Goal: Use online tool/utility

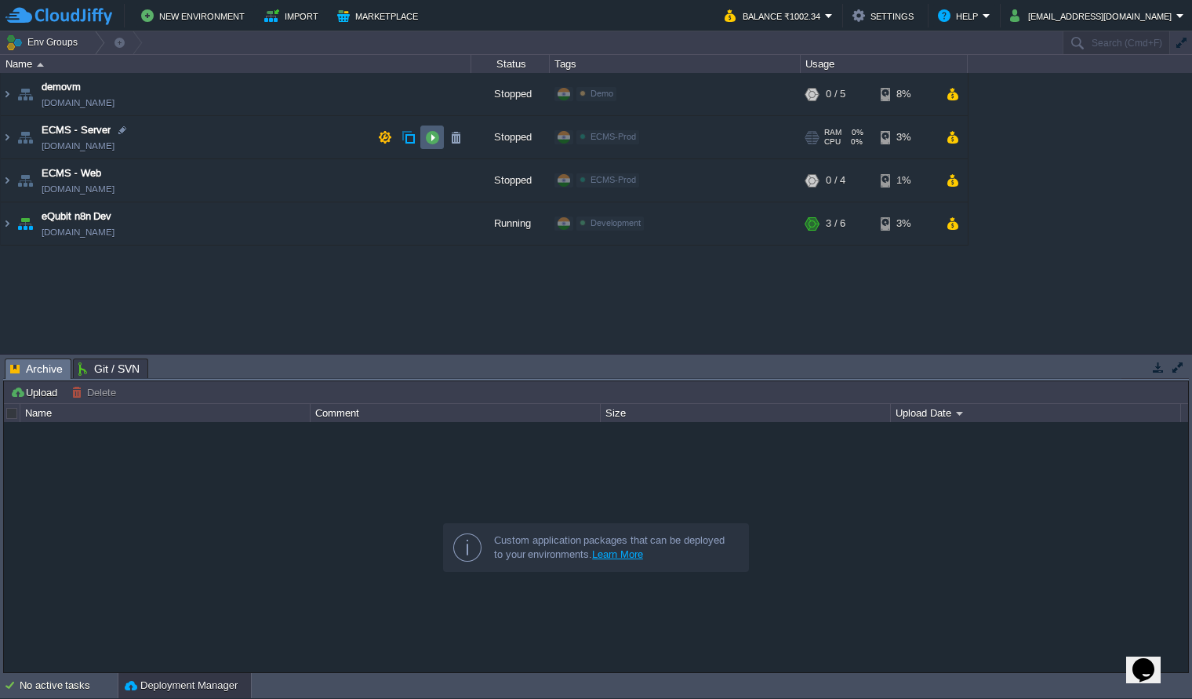
click at [430, 139] on button "button" at bounding box center [432, 137] width 14 height 14
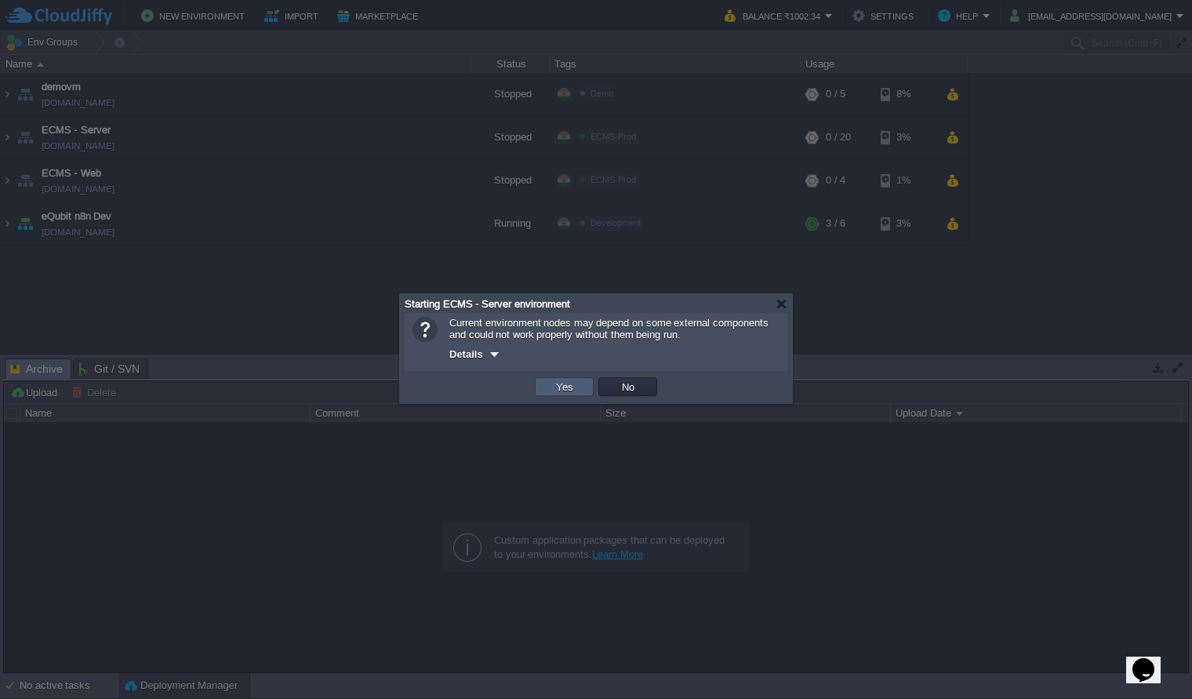
click at [564, 390] on button "Yes" at bounding box center [565, 387] width 27 height 14
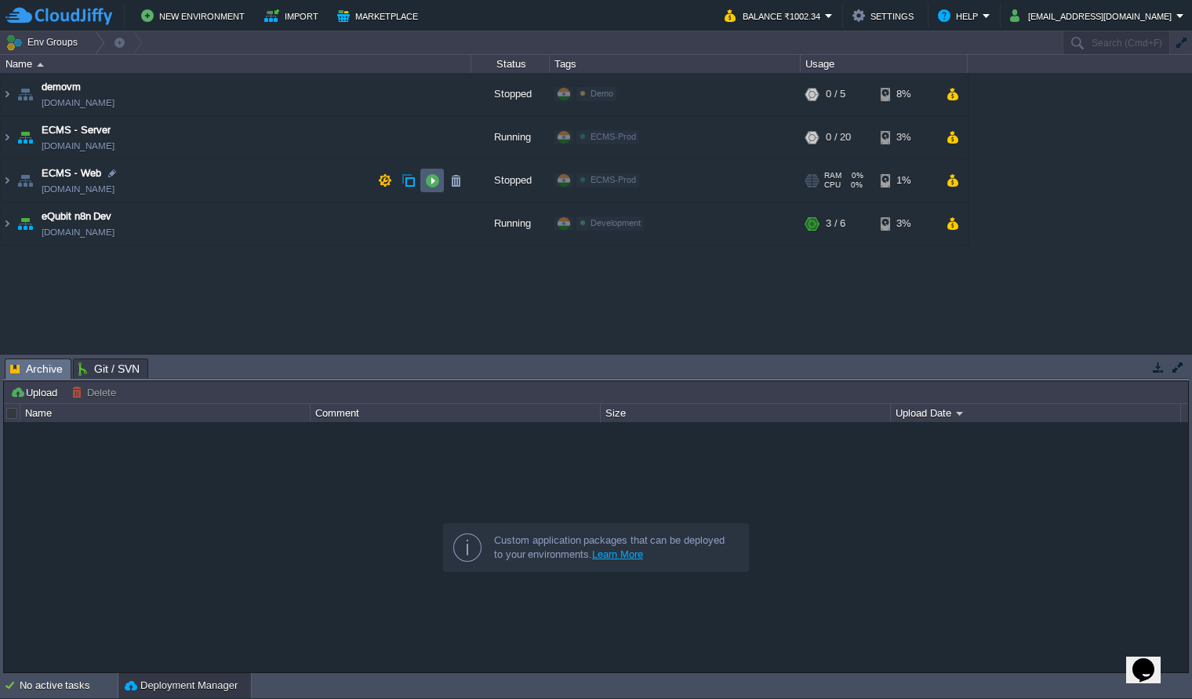
click at [428, 184] on button "button" at bounding box center [432, 180] width 14 height 14
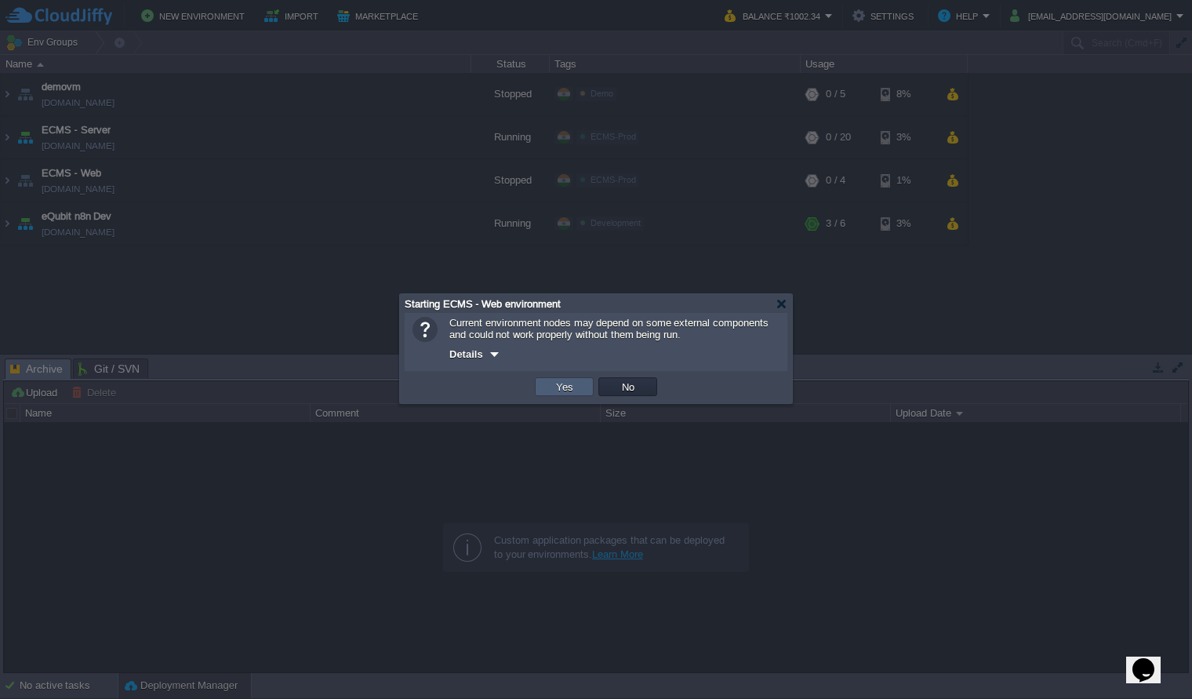
click at [552, 389] on button "Yes" at bounding box center [565, 387] width 27 height 14
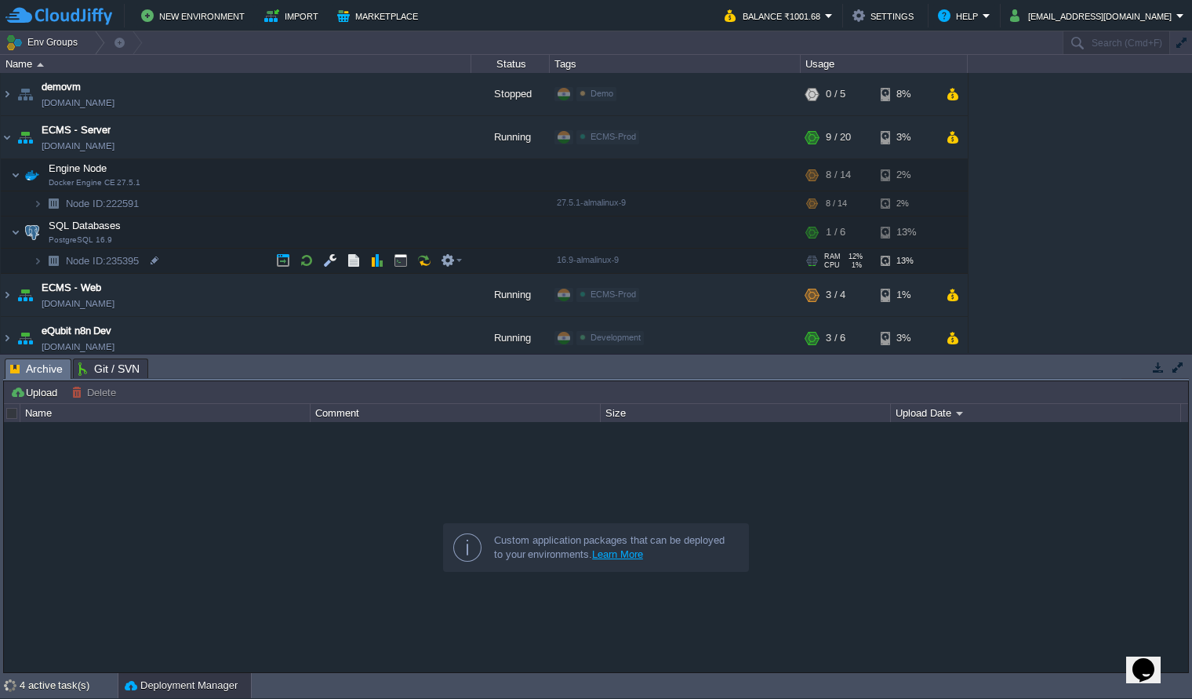
click at [45, 260] on img at bounding box center [53, 261] width 22 height 24
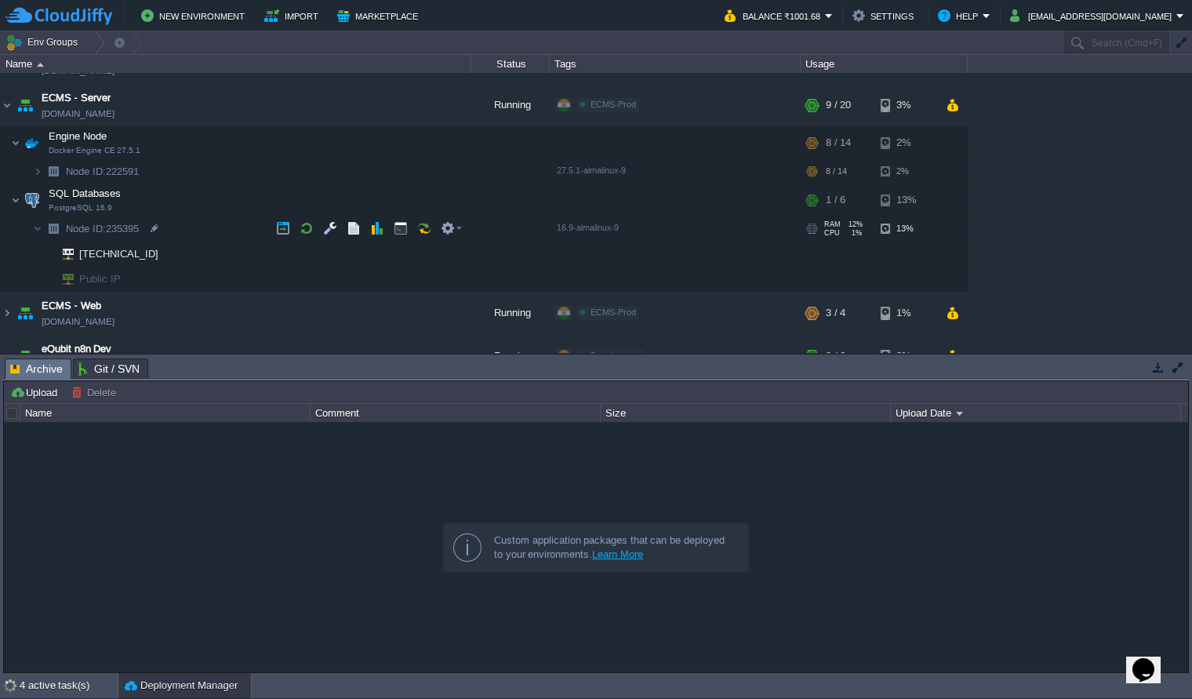
scroll to position [42, 0]
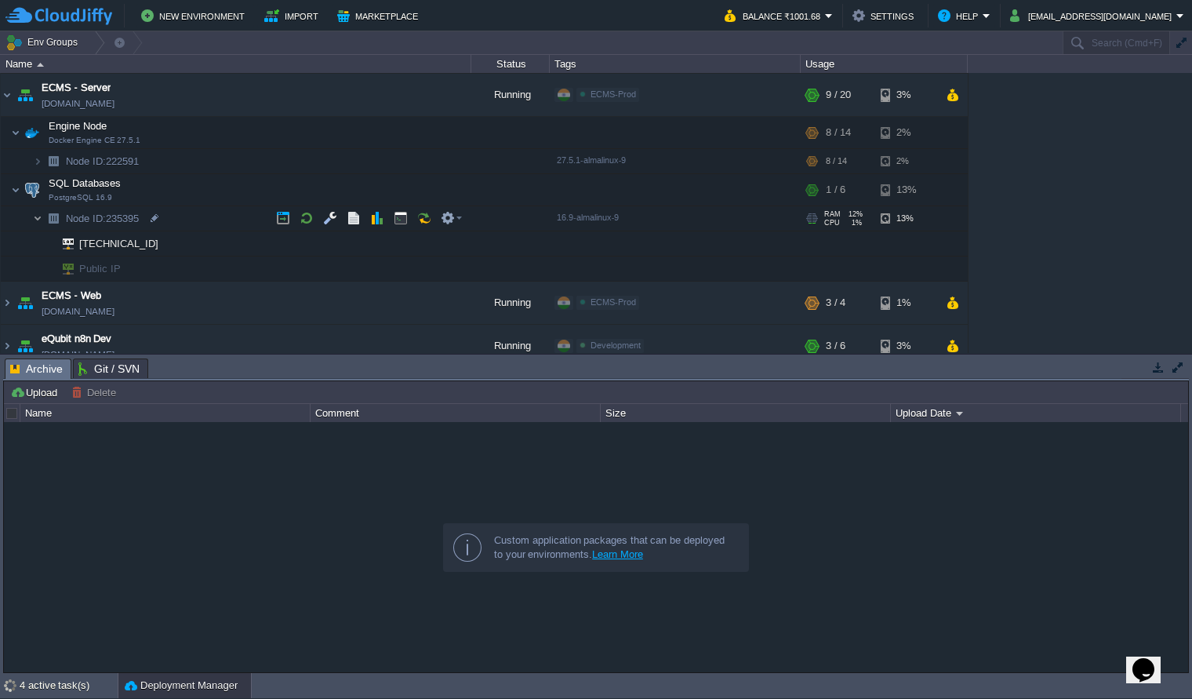
click at [36, 221] on img at bounding box center [37, 218] width 9 height 24
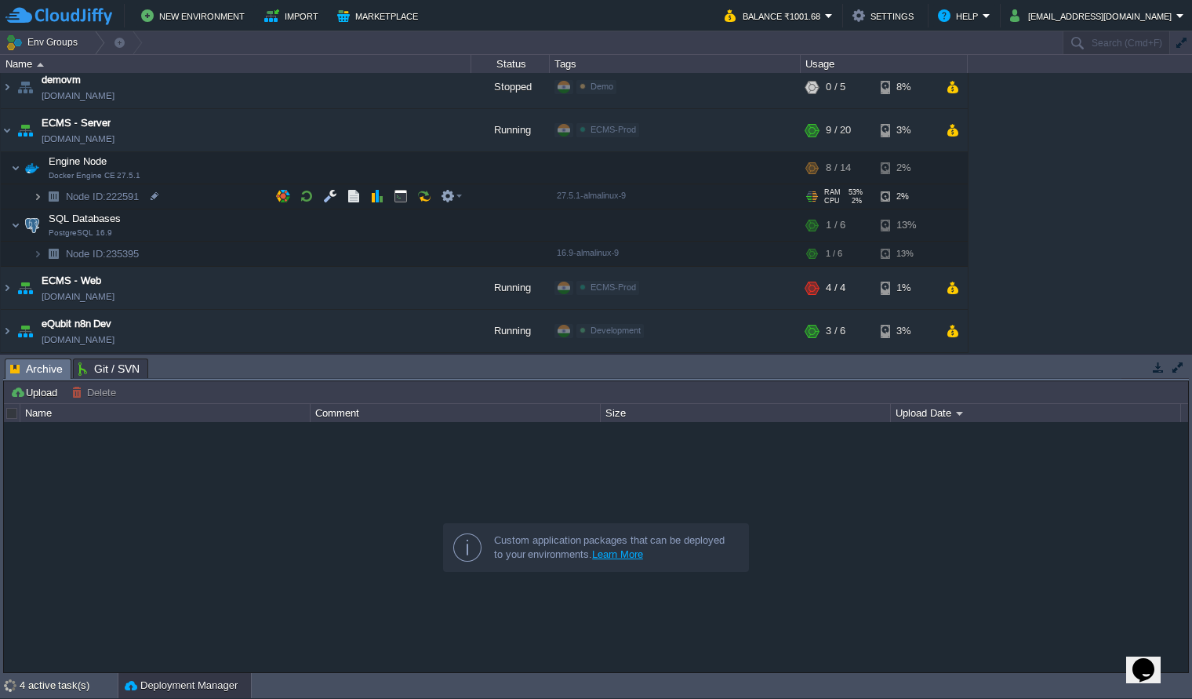
click at [37, 199] on img at bounding box center [37, 196] width 9 height 24
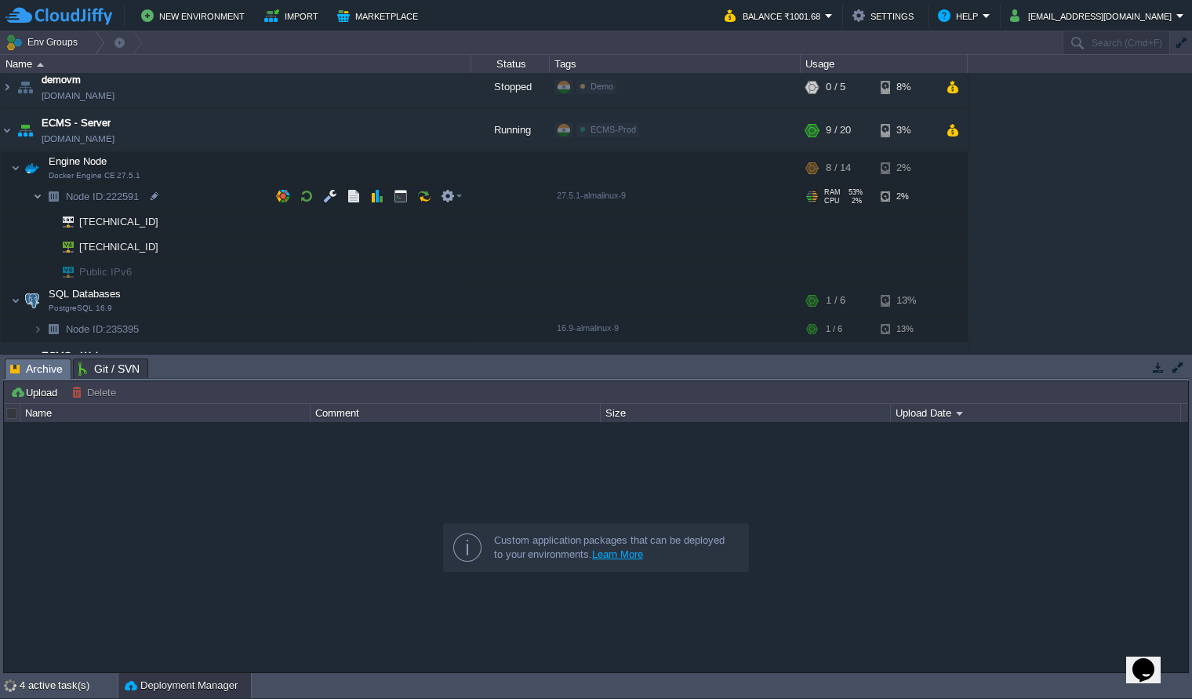
click at [37, 199] on img at bounding box center [37, 196] width 9 height 24
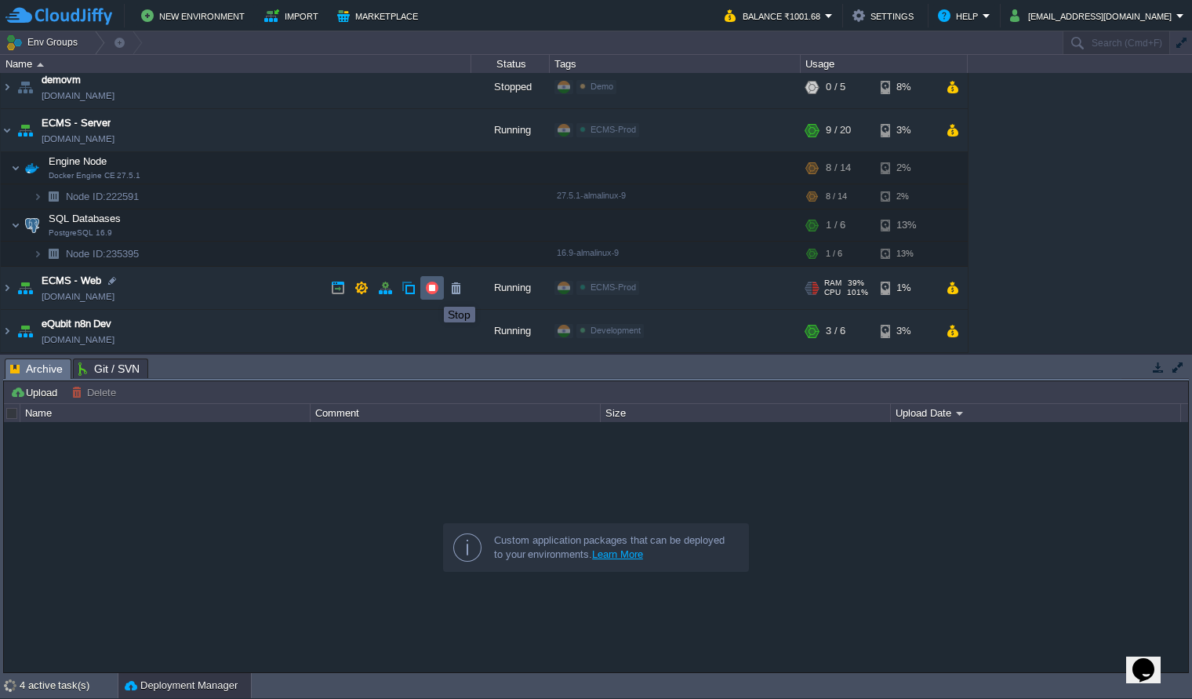
click at [432, 293] on button "button" at bounding box center [432, 288] width 14 height 14
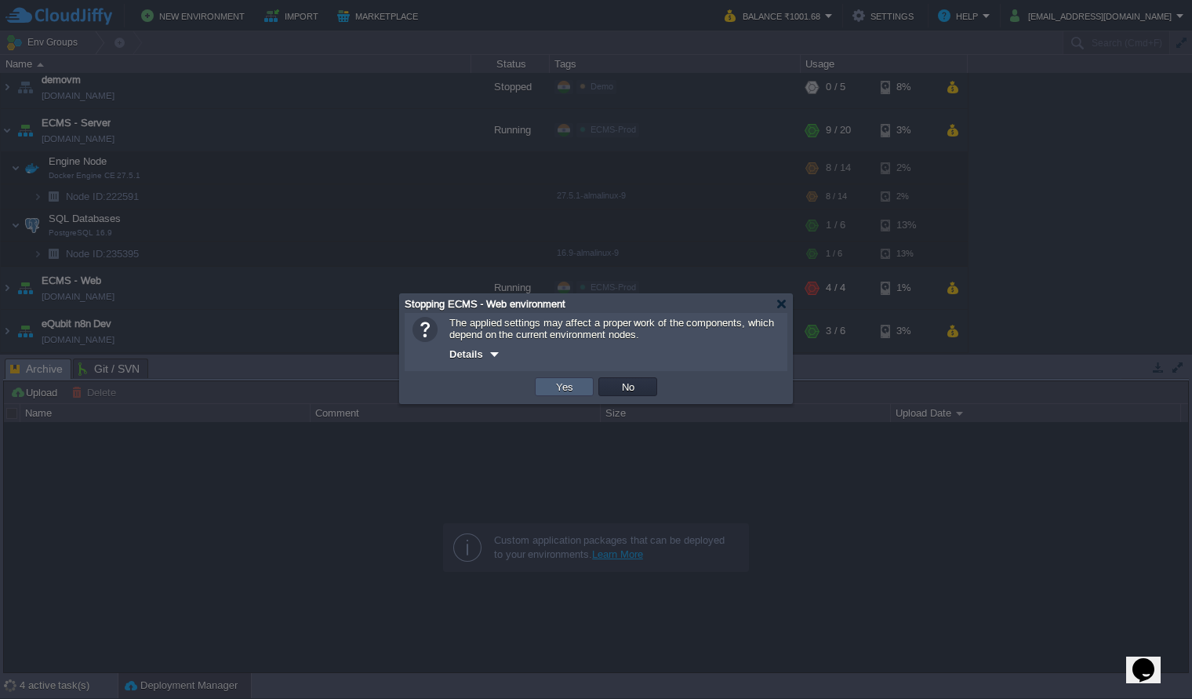
click at [555, 389] on button "Yes" at bounding box center [565, 387] width 27 height 14
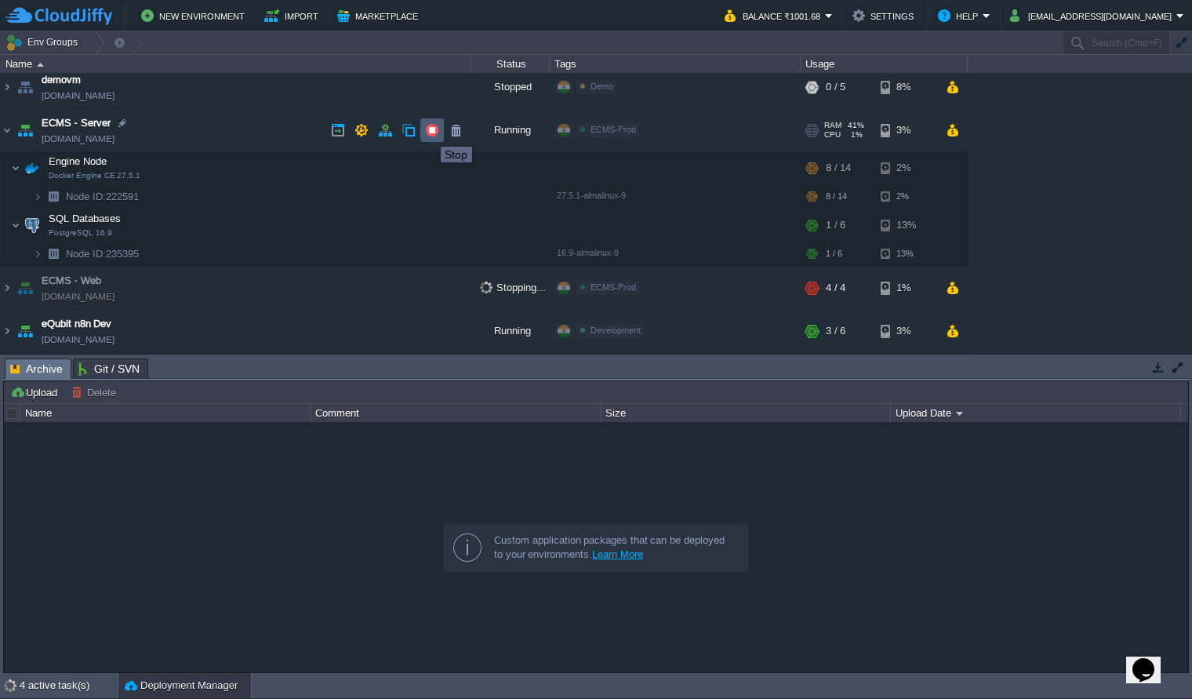
click at [431, 133] on button "button" at bounding box center [432, 130] width 14 height 14
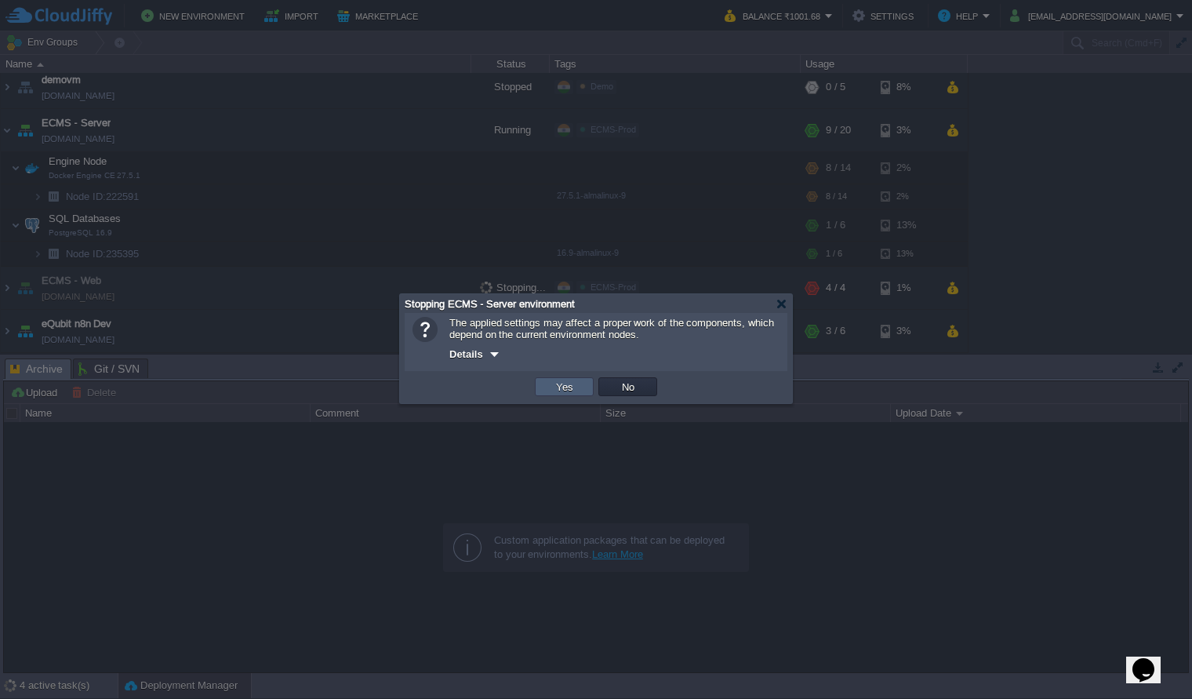
click at [574, 394] on button "Yes" at bounding box center [565, 387] width 27 height 14
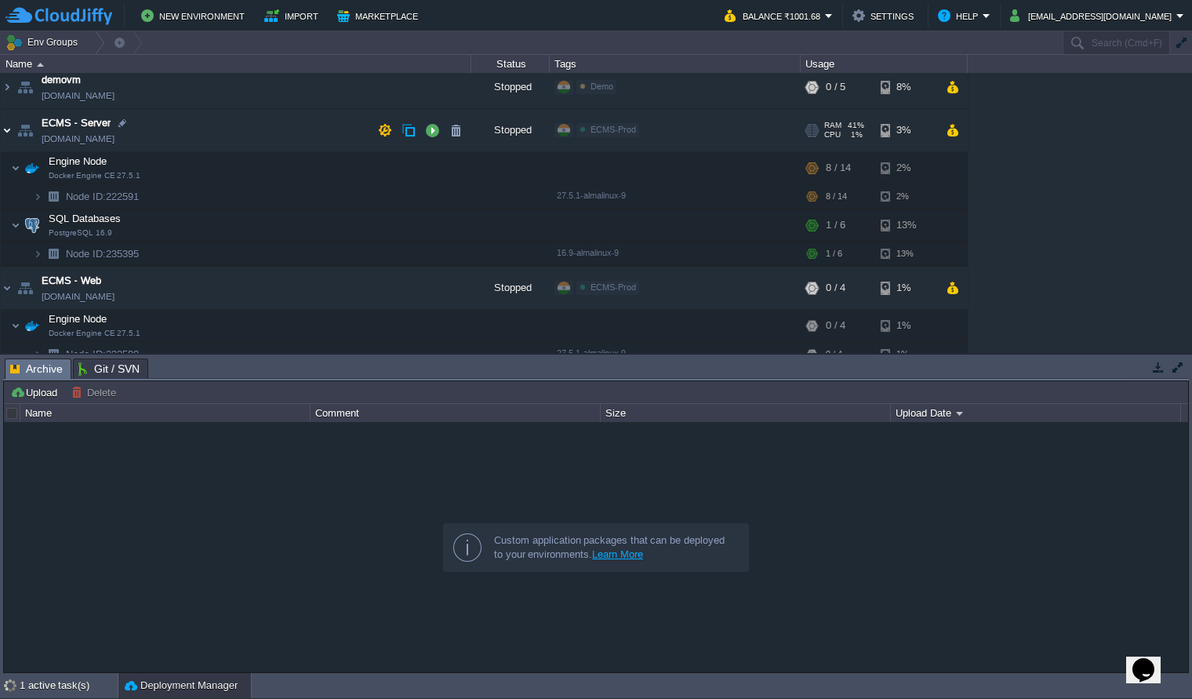
click at [8, 130] on img at bounding box center [7, 130] width 13 height 42
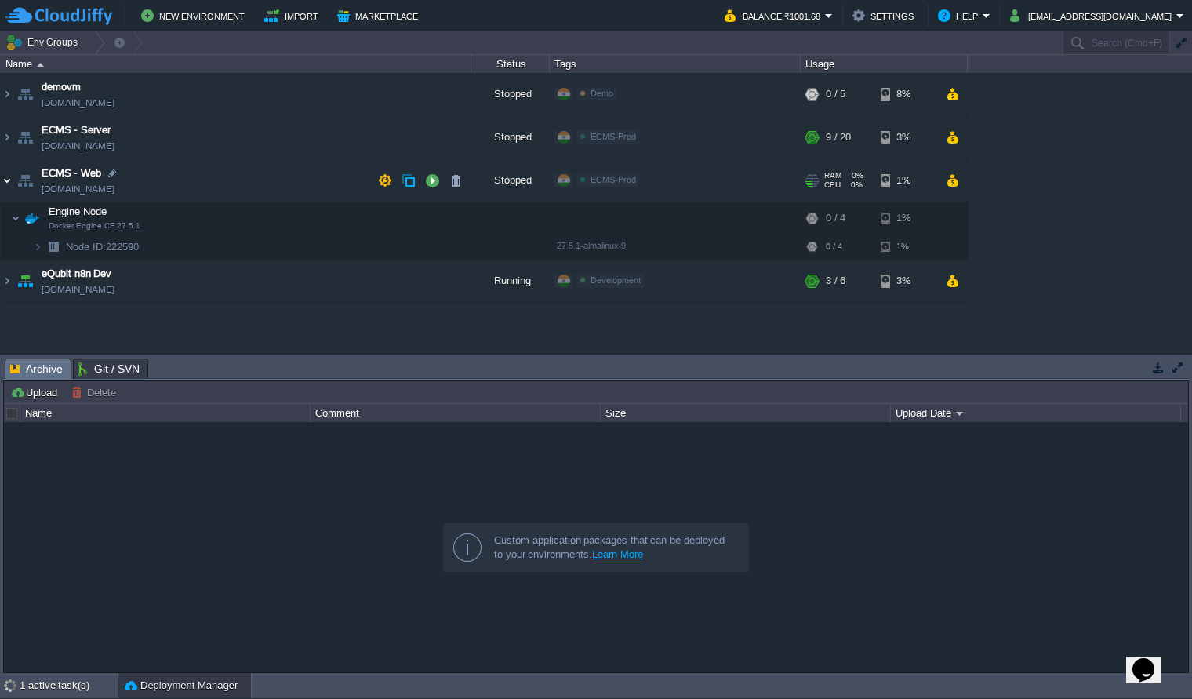
click at [8, 184] on img at bounding box center [7, 180] width 13 height 42
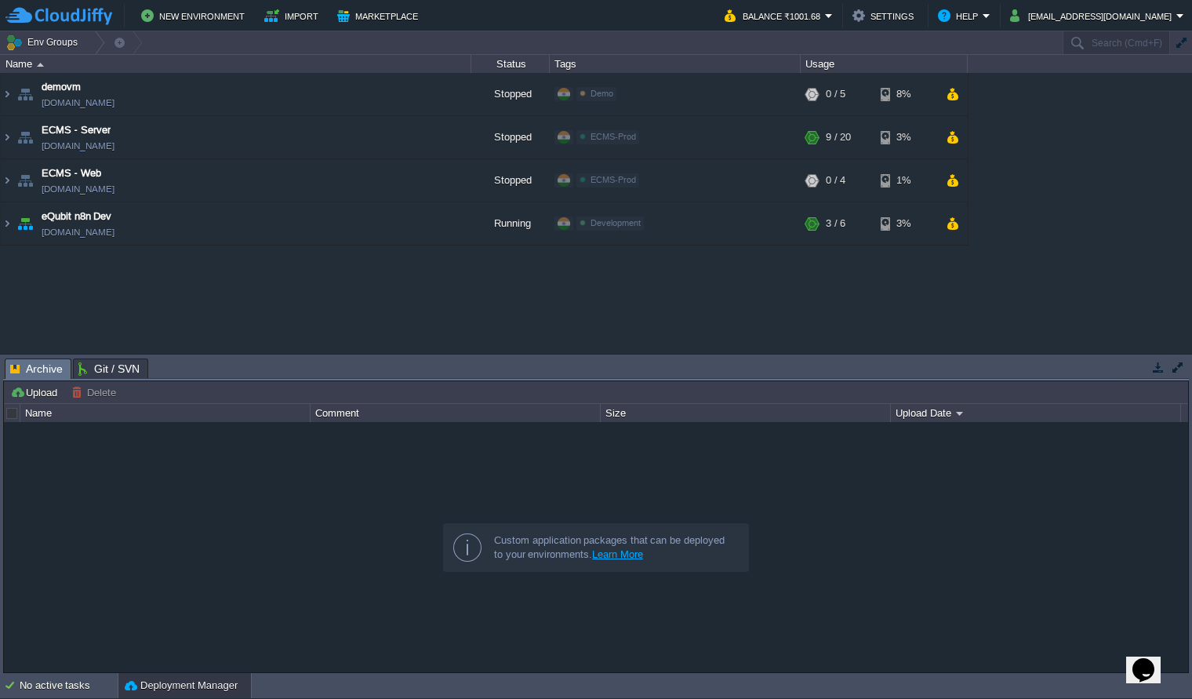
click at [246, 559] on div at bounding box center [596, 546] width 1185 height 249
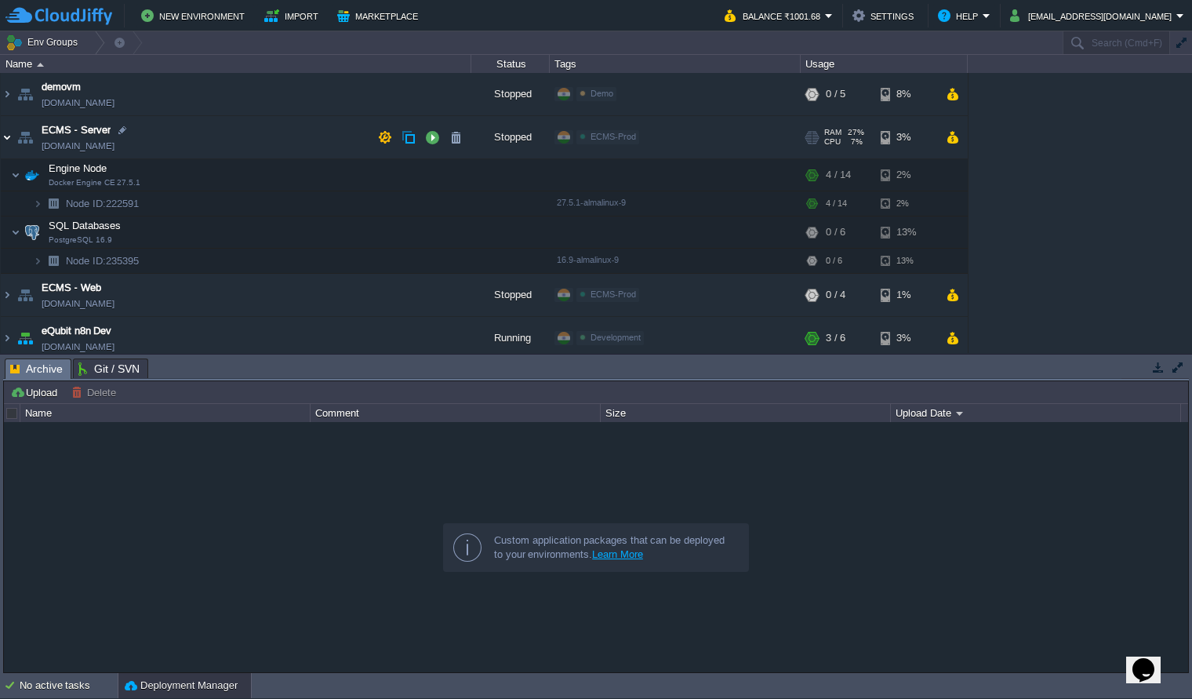
click at [7, 137] on img at bounding box center [7, 137] width 13 height 42
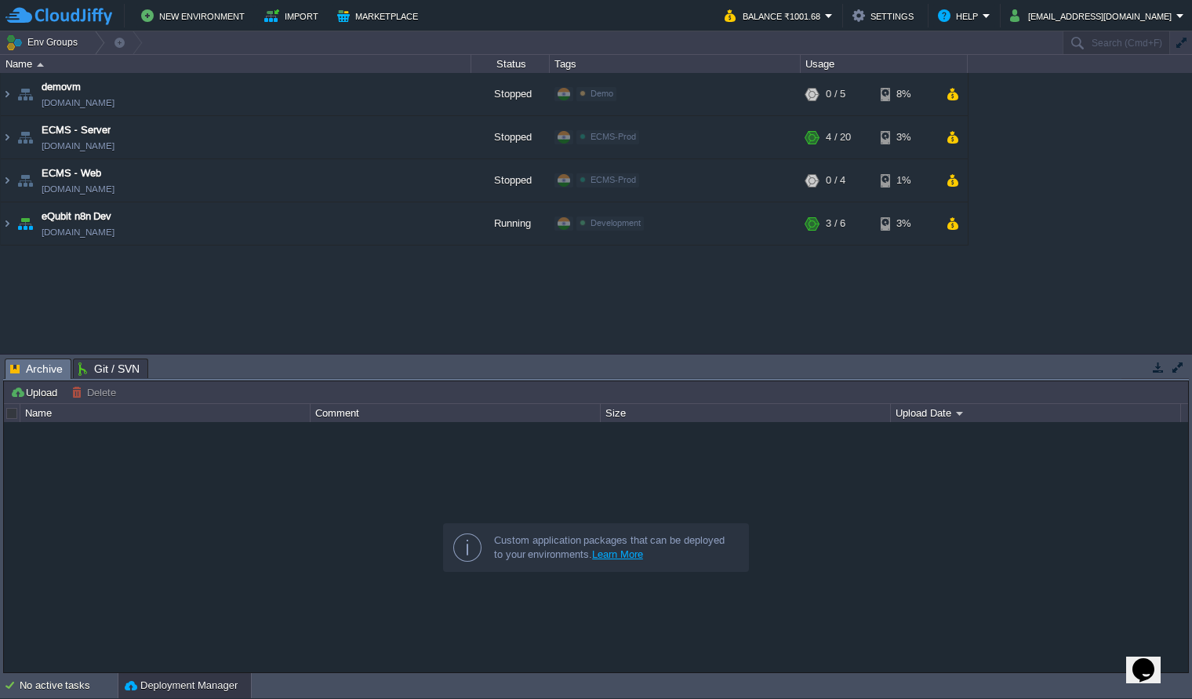
click at [177, 517] on div at bounding box center [596, 546] width 1185 height 249
